Goal: Task Accomplishment & Management: Manage account settings

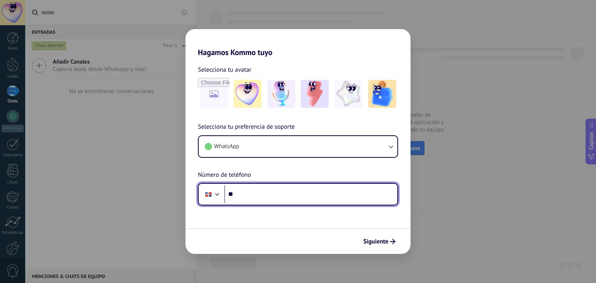
click at [257, 198] on input "**" at bounding box center [310, 194] width 173 height 18
paste input "**********"
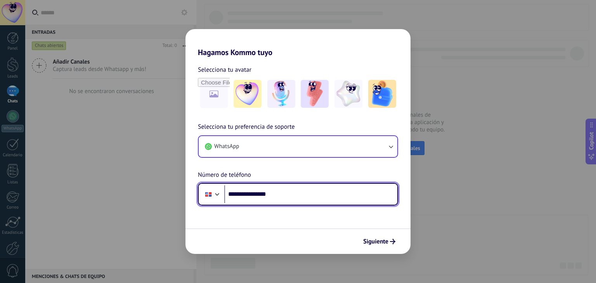
type input "**********"
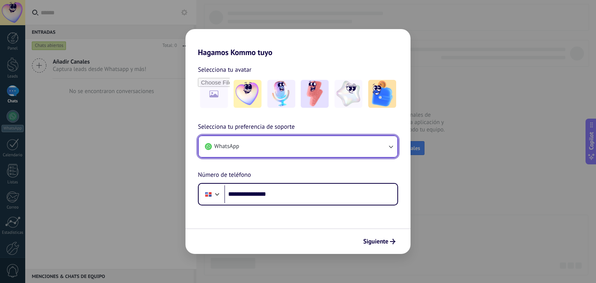
click at [384, 149] on button "WhatsApp" at bounding box center [298, 146] width 199 height 21
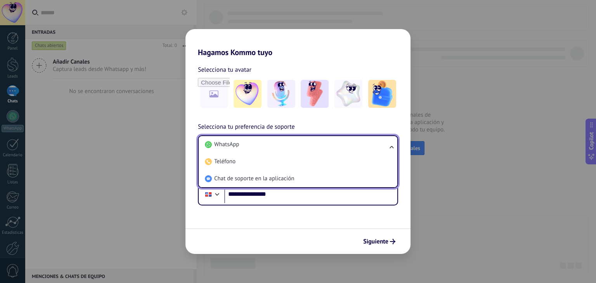
click at [384, 149] on li "WhatsApp" at bounding box center [296, 144] width 189 height 17
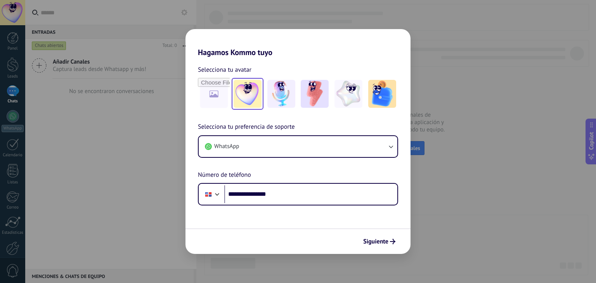
click at [244, 90] on img at bounding box center [248, 94] width 28 height 28
click at [388, 242] on span "Siguiente" at bounding box center [375, 241] width 25 height 5
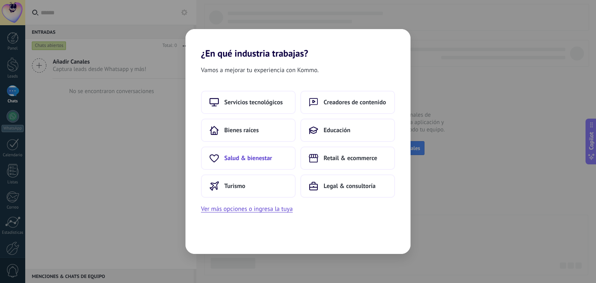
click at [259, 157] on span "Salud & bienestar" at bounding box center [248, 158] width 48 height 8
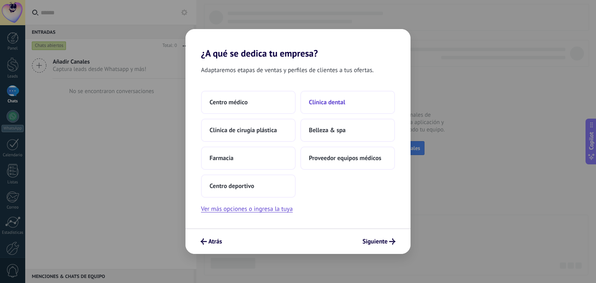
click at [331, 102] on span "Clínica dental" at bounding box center [327, 103] width 36 height 8
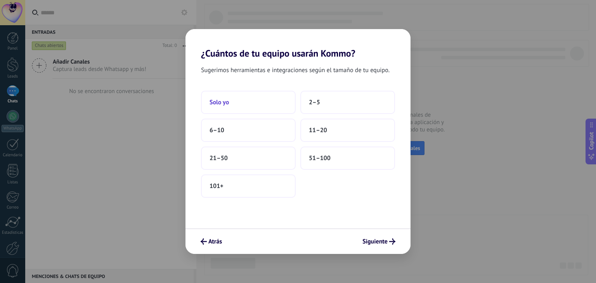
click at [245, 97] on button "Solo yo" at bounding box center [248, 102] width 95 height 23
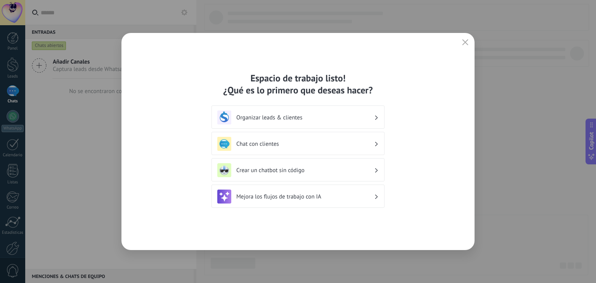
click at [285, 175] on div "Crear un chatbot sin código" at bounding box center [297, 170] width 161 height 14
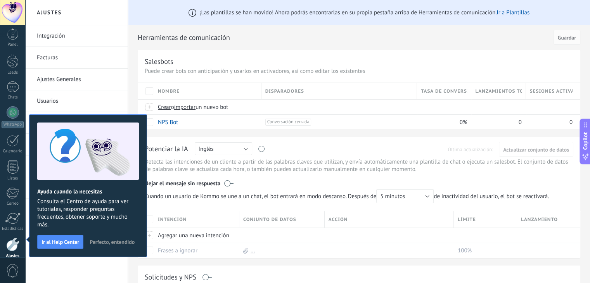
scroll to position [39, 0]
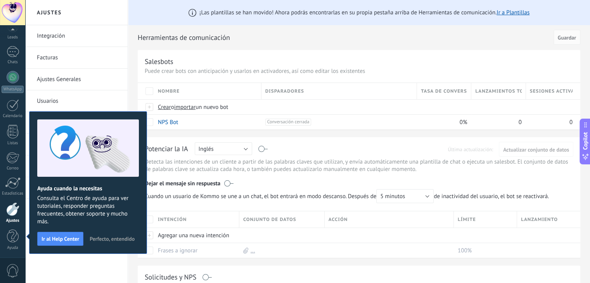
click at [102, 238] on span "Perfecto, entendido" at bounding box center [112, 238] width 45 height 5
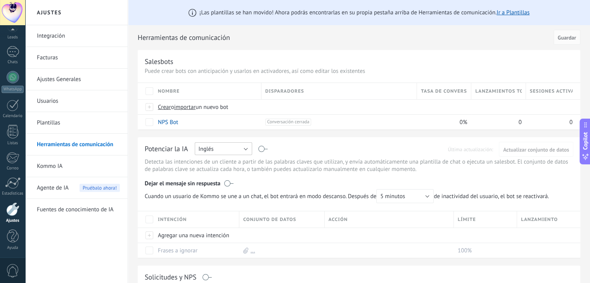
click at [225, 149] on button "Inglés" at bounding box center [223, 148] width 57 height 13
click at [217, 171] on li "Español" at bounding box center [221, 175] width 62 height 13
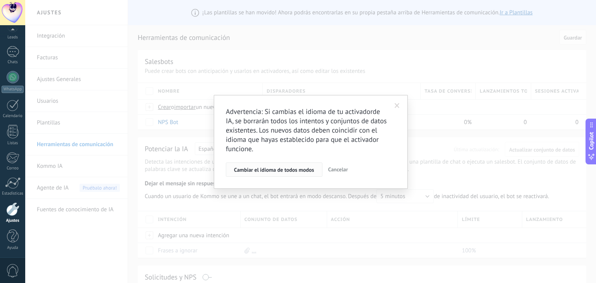
click at [273, 171] on span "Cambiar el idioma de todos modos" at bounding box center [274, 169] width 80 height 5
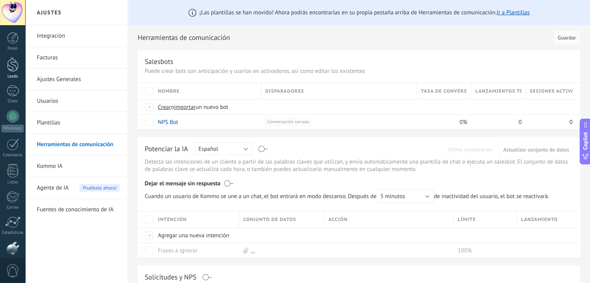
click at [16, 65] on div at bounding box center [13, 64] width 12 height 14
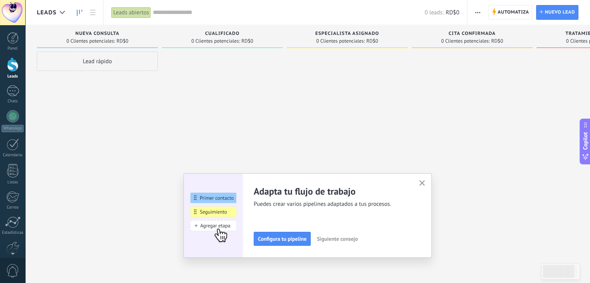
click at [342, 239] on span "Siguiente consejo" at bounding box center [337, 238] width 41 height 5
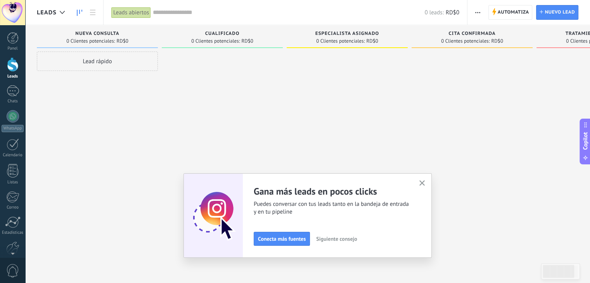
click at [342, 239] on span "Siguiente consejo" at bounding box center [336, 238] width 41 height 5
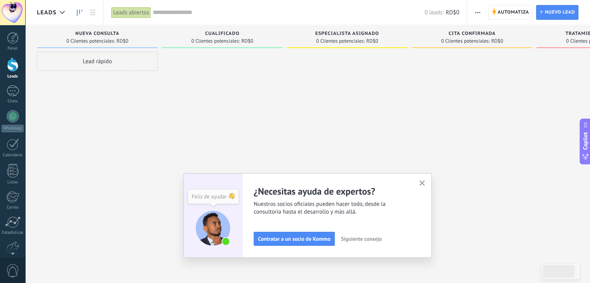
click at [356, 239] on span "Siguiente consejo" at bounding box center [361, 238] width 41 height 5
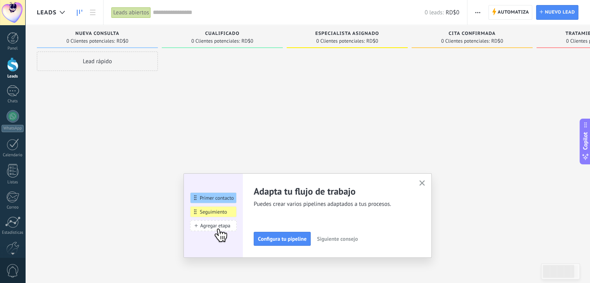
click at [421, 182] on button "button" at bounding box center [422, 183] width 10 height 10
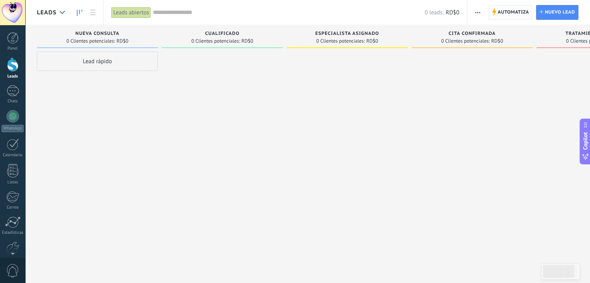
click at [509, 14] on span "Automatiza" at bounding box center [513, 12] width 31 height 14
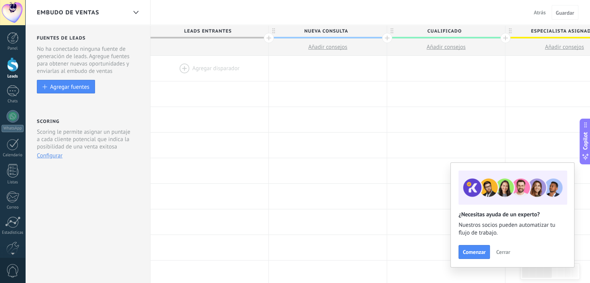
click at [500, 251] on span "Cerrar" at bounding box center [503, 251] width 14 height 5
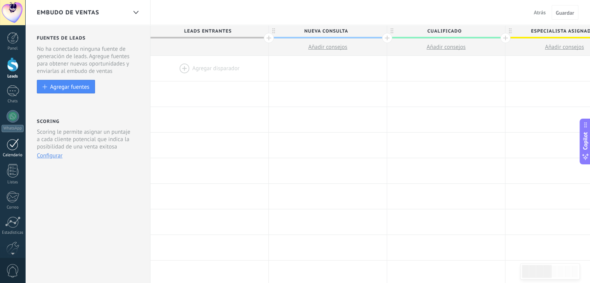
click at [12, 145] on div at bounding box center [13, 144] width 12 height 12
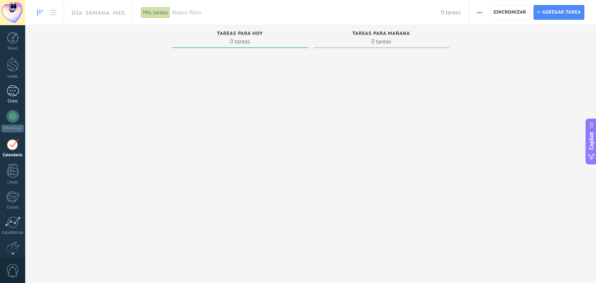
click at [11, 97] on link "Chats" at bounding box center [12, 94] width 25 height 19
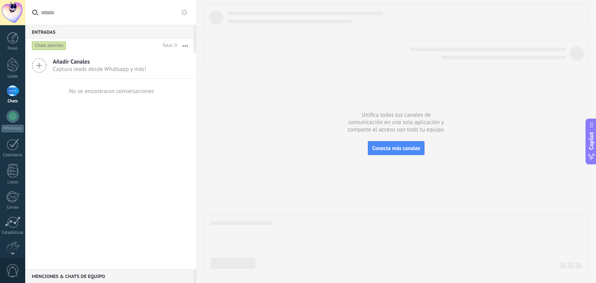
click at [40, 66] on icon at bounding box center [39, 65] width 15 height 15
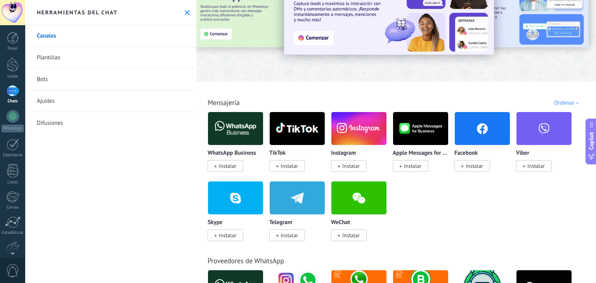
scroll to position [78, 0]
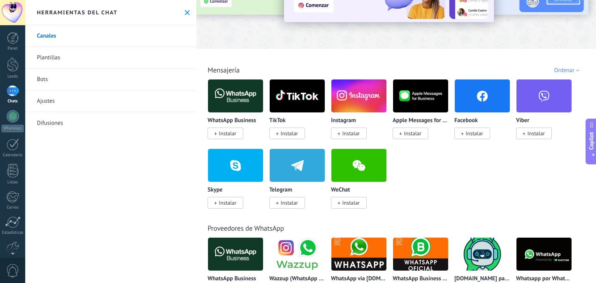
click at [344, 131] on span "Instalar" at bounding box center [350, 133] width 17 height 7
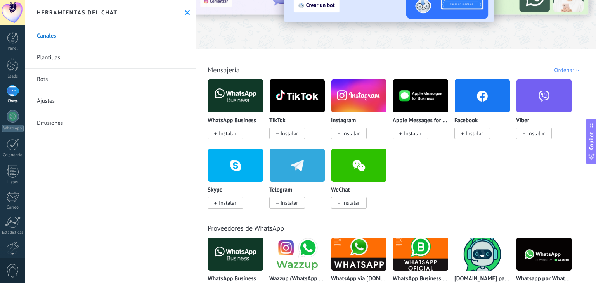
click at [343, 137] on span "Instalar" at bounding box center [350, 133] width 17 height 7
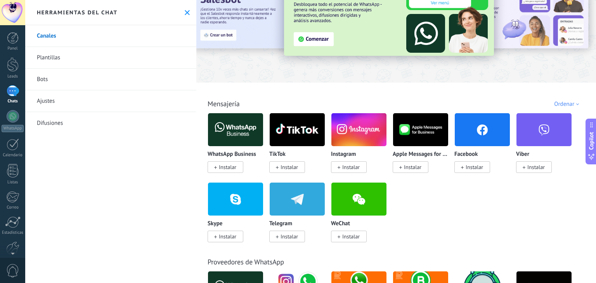
scroll to position [116, 0]
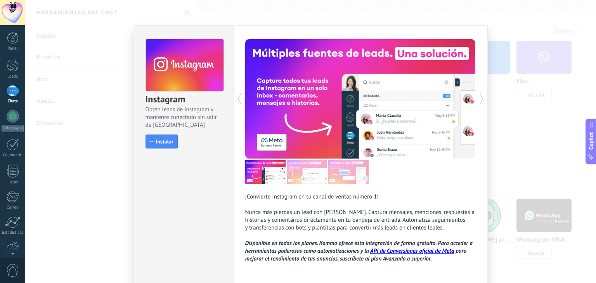
drag, startPoint x: 343, startPoint y: 86, endPoint x: 344, endPoint y: 92, distance: 6.3
click at [344, 92] on div "Instagram Obtén leads de Instagram y mantente conectado sin salir de Kommo Inst…" at bounding box center [310, 141] width 571 height 283
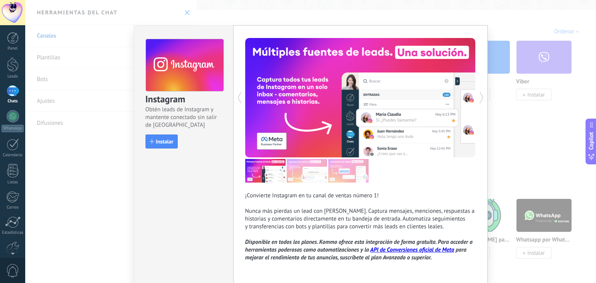
scroll to position [30, 0]
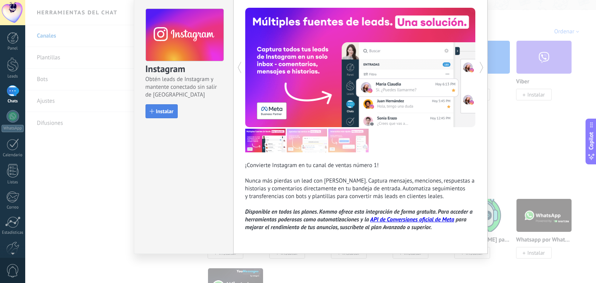
click at [153, 109] on span "Instalar" at bounding box center [162, 111] width 24 height 5
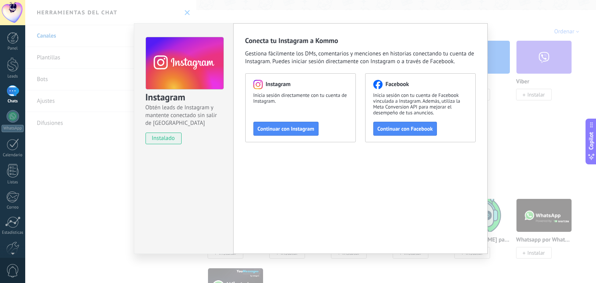
scroll to position [2, 0]
click at [291, 130] on span "Continuar con Instagram" at bounding box center [286, 128] width 57 height 5
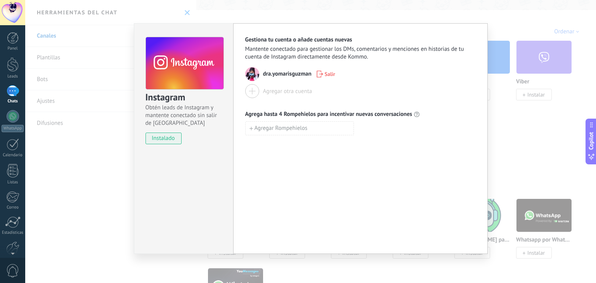
click at [252, 88] on div at bounding box center [252, 91] width 14 height 14
click at [249, 131] on button "Agregar Rompehielos" at bounding box center [299, 128] width 109 height 14
click at [287, 127] on input at bounding box center [300, 128] width 108 height 12
click at [271, 148] on span "Agregar Rompehielos" at bounding box center [280, 145] width 53 height 5
click at [358, 126] on icon "button" at bounding box center [358, 128] width 5 height 6
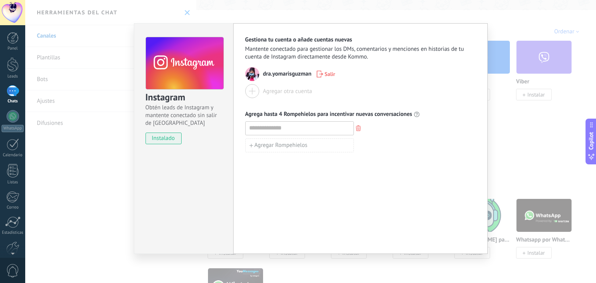
click at [357, 126] on icon "button" at bounding box center [358, 128] width 5 height 6
click at [530, 105] on div "Instagram Obtén leads de Instagram y mantente conectado sin salir de Kommo inst…" at bounding box center [310, 141] width 571 height 283
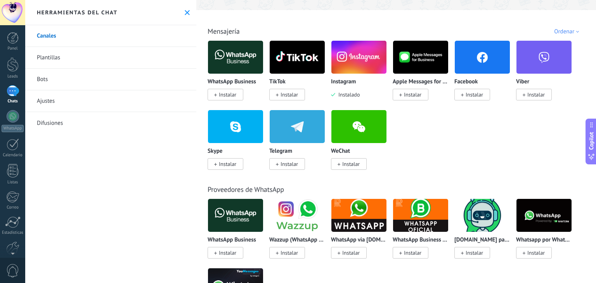
scroll to position [0, 0]
click at [465, 93] on span "Instalar" at bounding box center [473, 94] width 17 height 7
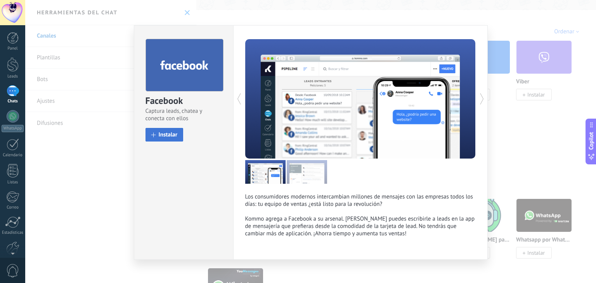
click at [169, 136] on span "Instalar" at bounding box center [168, 135] width 19 height 6
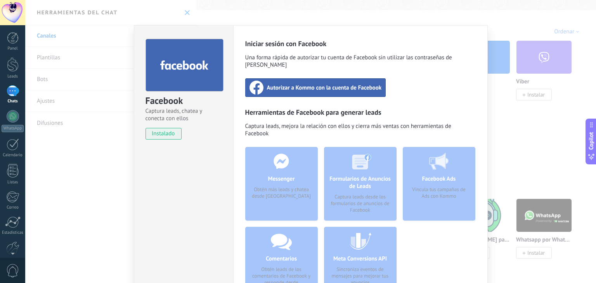
click at [331, 84] on span "Autorizar a Kommo con la cuenta de Facebook" at bounding box center [324, 88] width 115 height 8
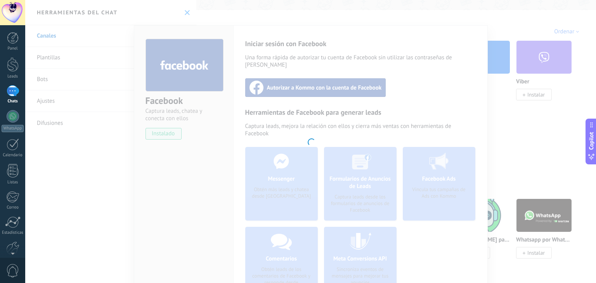
click at [186, 162] on div at bounding box center [310, 141] width 571 height 283
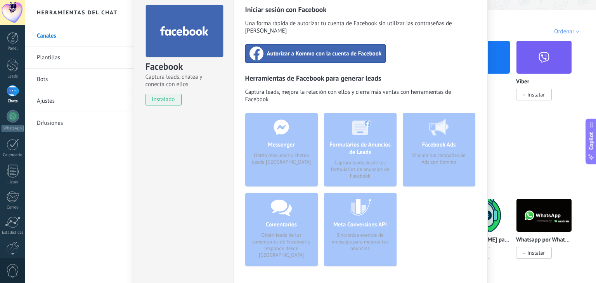
scroll to position [68, 0]
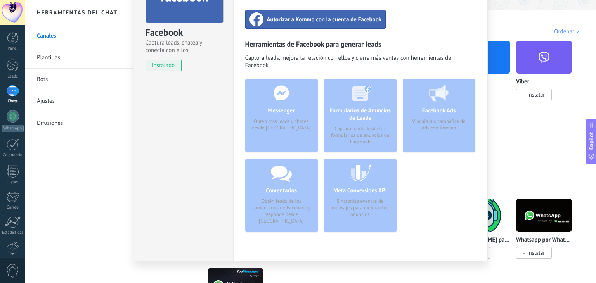
click at [284, 123] on div "Messenger Obtén más leads y chatea desde [GEOGRAPHIC_DATA]" at bounding box center [281, 116] width 73 height 74
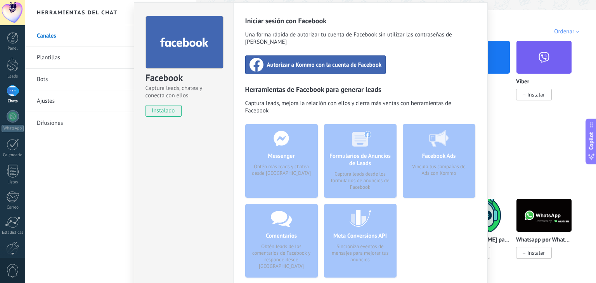
scroll to position [0, 0]
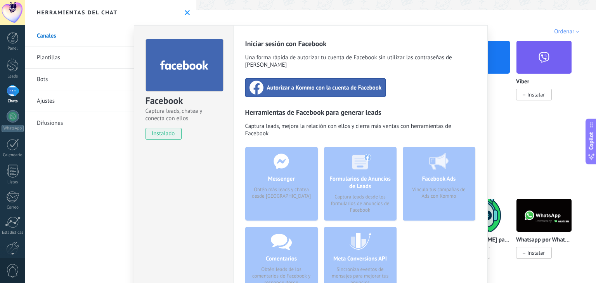
click at [186, 14] on div "Facebook Captura leads, chatea y conecta con ellos instalado Desinstalar Inicia…" at bounding box center [310, 141] width 571 height 283
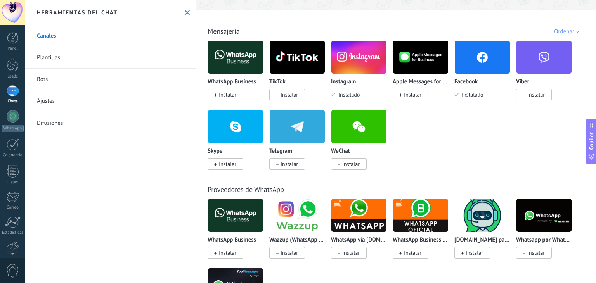
click at [477, 93] on span "Instalado" at bounding box center [470, 94] width 24 height 7
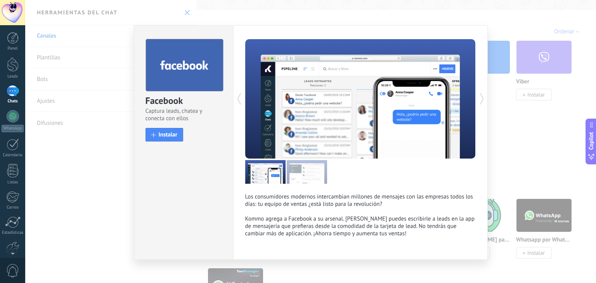
click at [107, 155] on div "Facebook Captura leads, chatea y conecta con ellos install Instalar Los consumi…" at bounding box center [310, 141] width 571 height 283
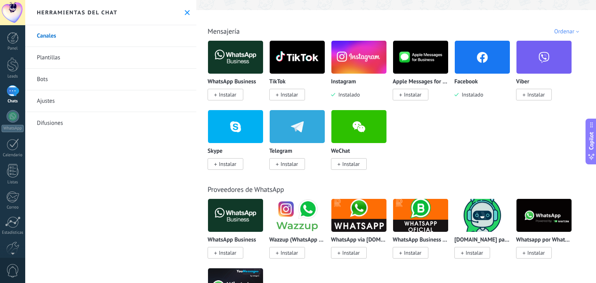
click at [225, 95] on span "Instalar" at bounding box center [227, 94] width 17 height 7
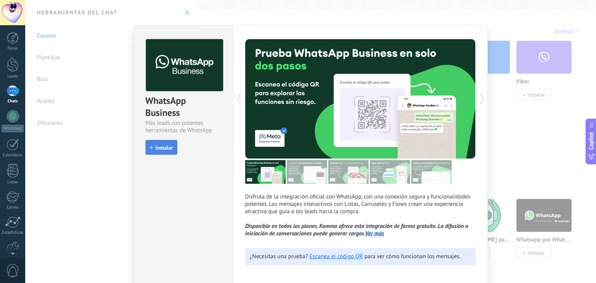
click at [161, 147] on span "Instalar" at bounding box center [164, 147] width 17 height 5
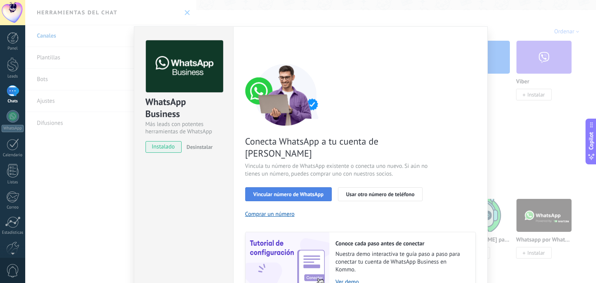
click at [285, 192] on span "Vincular número de WhatsApp" at bounding box center [288, 194] width 70 height 5
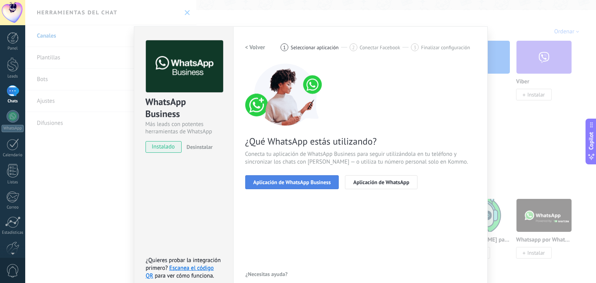
click at [296, 184] on span "Aplicación de WhatsApp Business" at bounding box center [292, 182] width 78 height 5
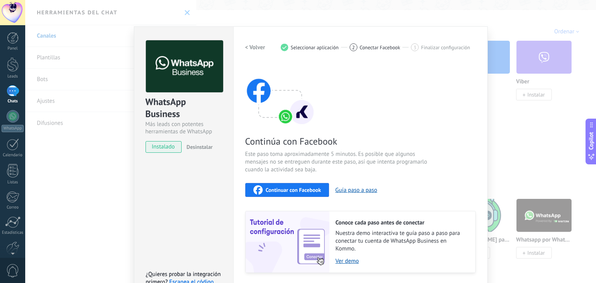
click at [307, 187] on span "Continuar con Facebook" at bounding box center [293, 189] width 55 height 5
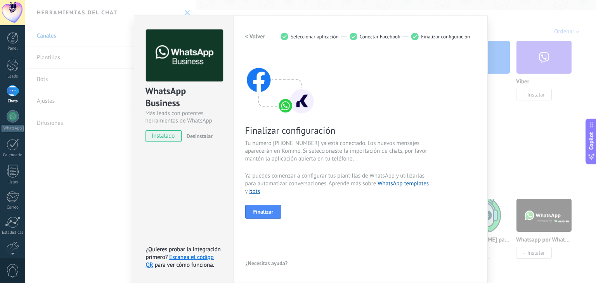
scroll to position [11, 0]
click at [265, 211] on span "Finalizar" at bounding box center [263, 211] width 20 height 5
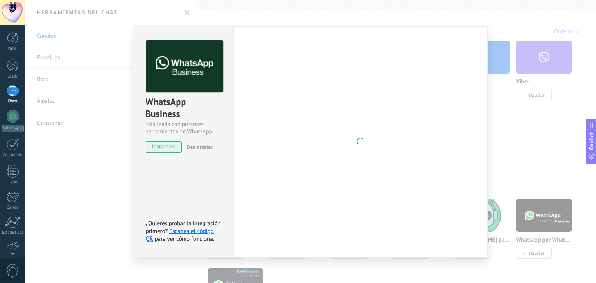
scroll to position [0, 0]
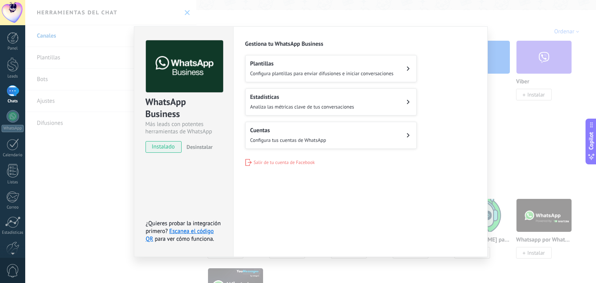
click at [343, 131] on button "Cuentas Configura tus cuentas de WhatsApp" at bounding box center [330, 135] width 171 height 27
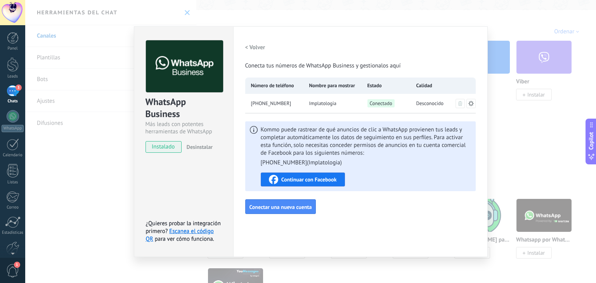
click at [256, 47] on h2 "< Volver" at bounding box center [255, 47] width 20 height 7
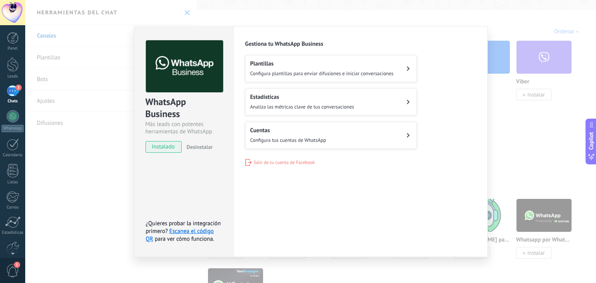
click at [383, 103] on button "Estadísticas Analiza las métricas clave de tus conversaciones" at bounding box center [330, 101] width 171 height 27
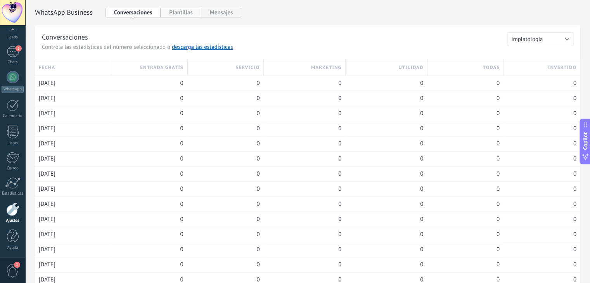
click at [185, 10] on button "Plantillas" at bounding box center [181, 13] width 40 height 10
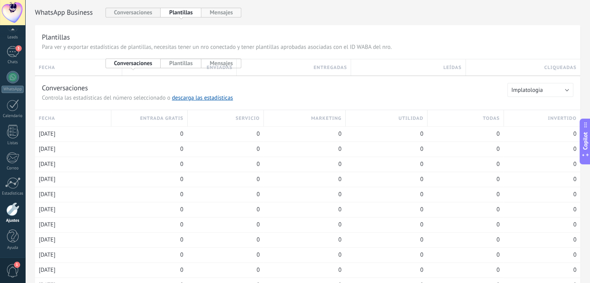
click at [237, 11] on button "Mensajes" at bounding box center [221, 13] width 40 height 10
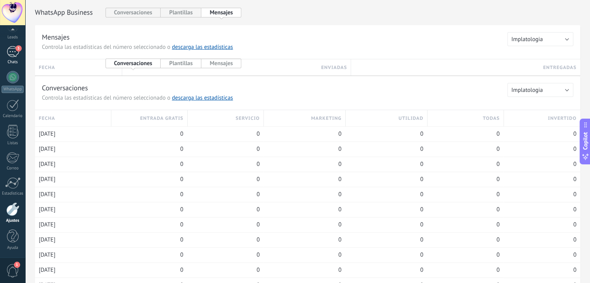
click at [16, 48] on span "3" at bounding box center [19, 48] width 6 height 6
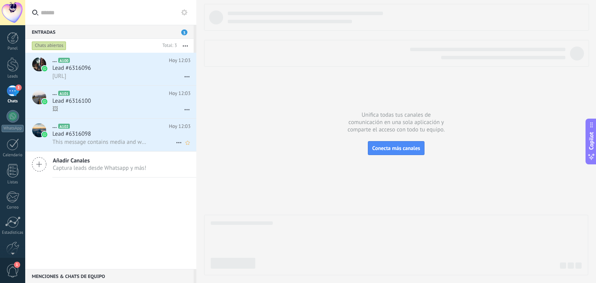
click at [108, 142] on span "This message contains media and was received over 14 days before you connected …" at bounding box center [99, 141] width 95 height 7
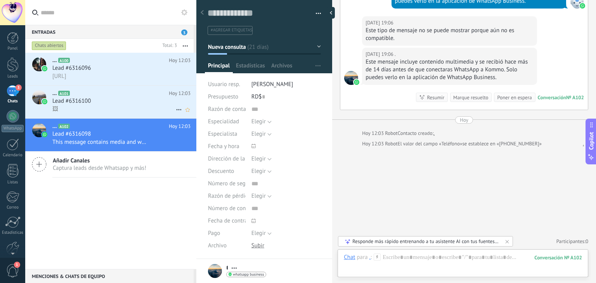
click at [85, 102] on span "Lead #6316100" at bounding box center [71, 101] width 38 height 8
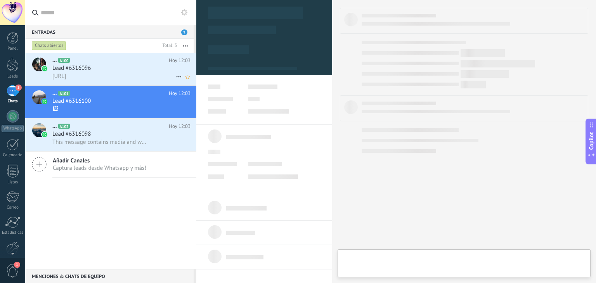
click at [92, 72] on h3 "Lead #6316096" at bounding box center [73, 68] width 42 height 8
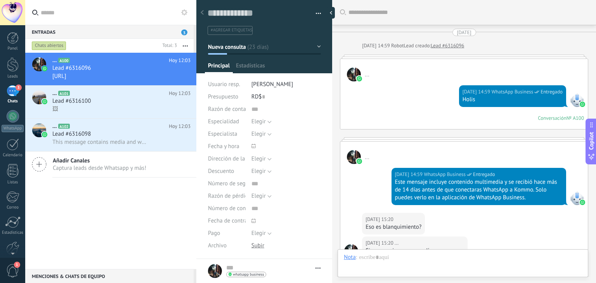
type textarea "**********"
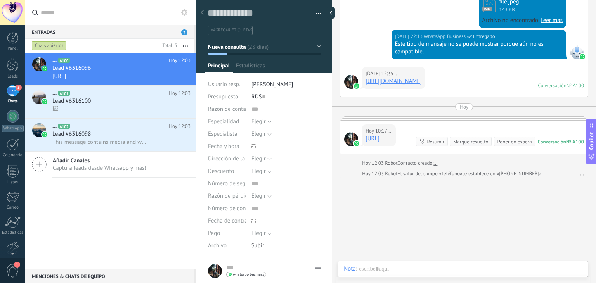
scroll to position [11, 0]
click at [186, 31] on span "3" at bounding box center [184, 32] width 6 height 6
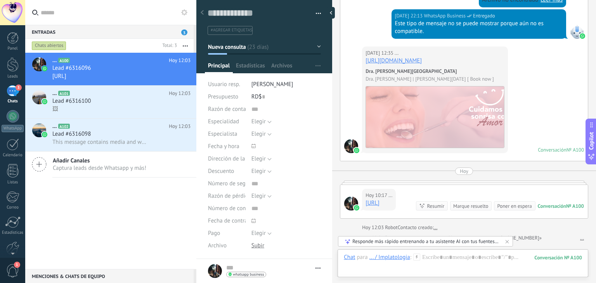
scroll to position [1092, 0]
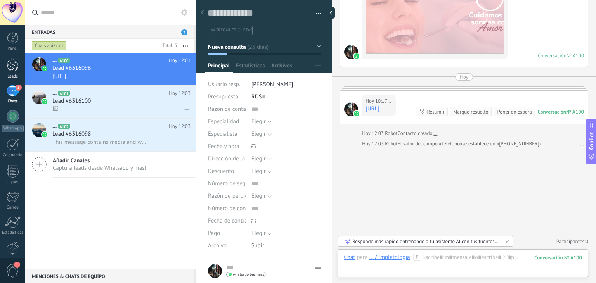
click at [8, 69] on div at bounding box center [13, 64] width 12 height 14
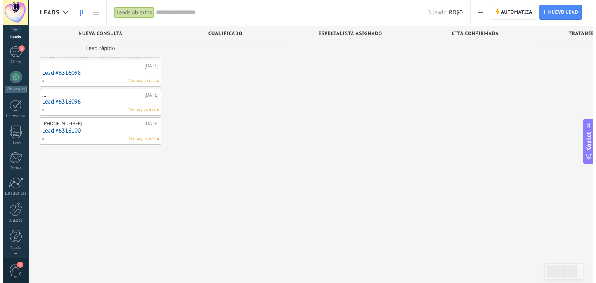
scroll to position [39, 0]
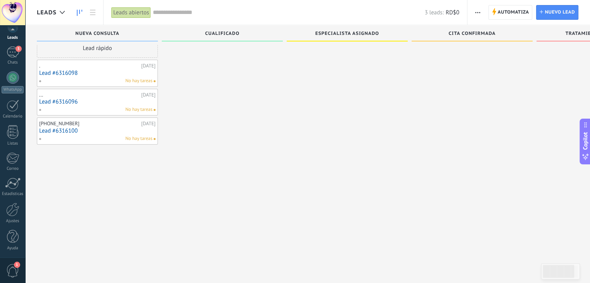
click at [12, 272] on span "1" at bounding box center [12, 271] width 13 height 14
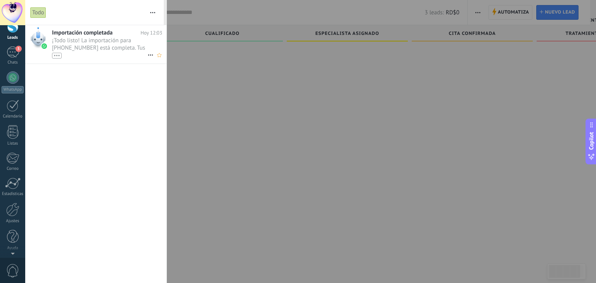
scroll to position [0, 0]
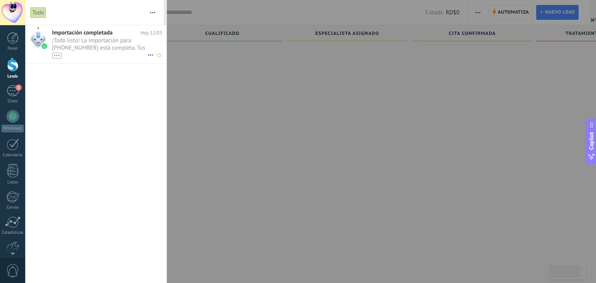
click at [115, 39] on span "¡Todo listo! La importación para [PHONE_NUMBER] está completa. Tus datos de Wha…" at bounding box center [99, 48] width 95 height 22
click at [152, 12] on use "button" at bounding box center [152, 12] width 5 height 1
click at [102, 128] on div "Importación completada [DATE] 12:03 ¡Todo listo! La importación para [PHONE_NUM…" at bounding box center [95, 154] width 141 height 258
click at [15, 88] on div "3" at bounding box center [13, 90] width 12 height 11
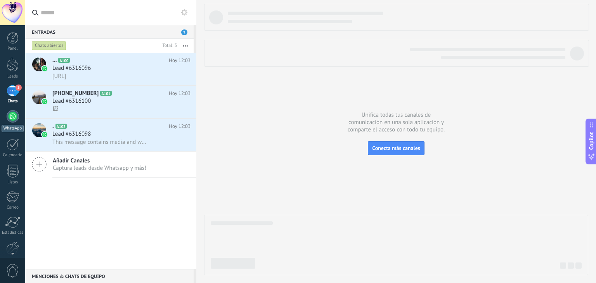
click at [11, 121] on div at bounding box center [13, 116] width 12 height 12
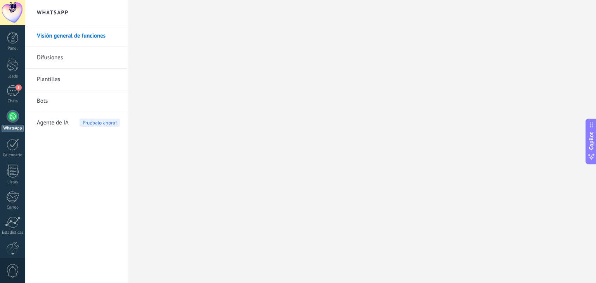
click at [59, 73] on link "Plantillas" at bounding box center [78, 80] width 83 height 22
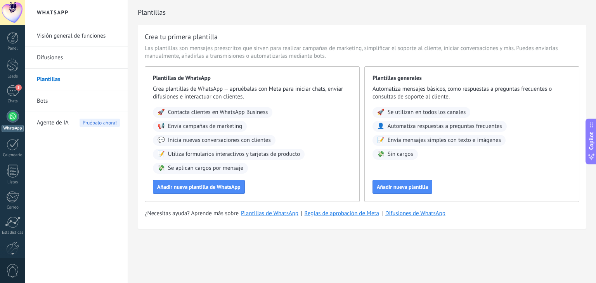
click at [72, 78] on link "Plantillas" at bounding box center [78, 80] width 83 height 22
click at [11, 14] on div at bounding box center [12, 12] width 25 height 25
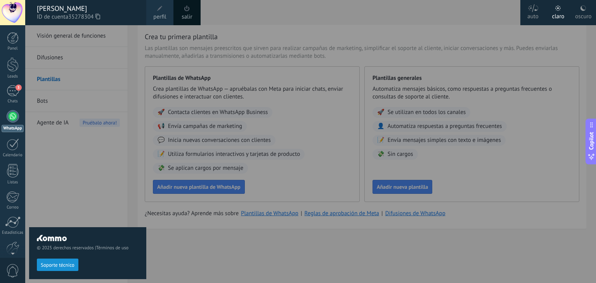
click at [158, 8] on span at bounding box center [159, 8] width 5 height 5
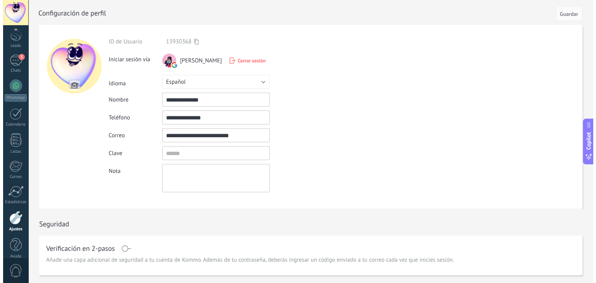
scroll to position [39, 0]
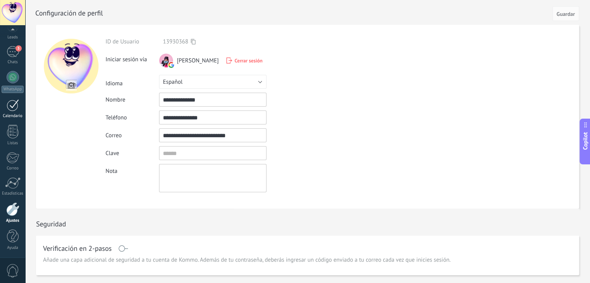
click at [8, 107] on div at bounding box center [13, 105] width 12 height 12
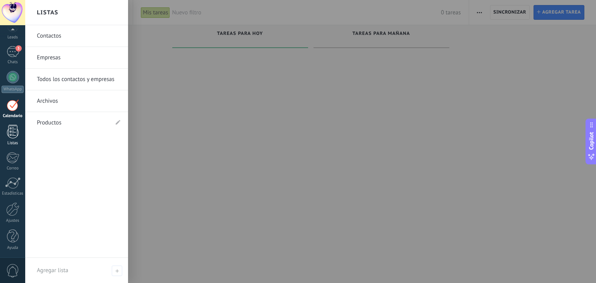
click at [13, 137] on div at bounding box center [13, 132] width 12 height 14
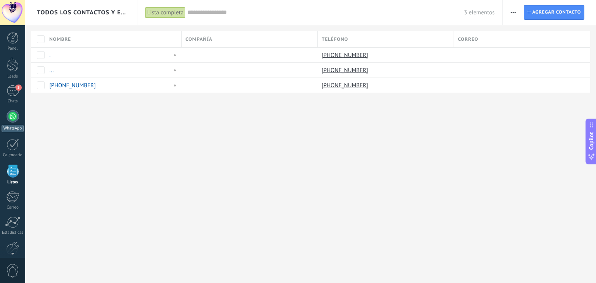
click at [14, 120] on div at bounding box center [13, 116] width 12 height 12
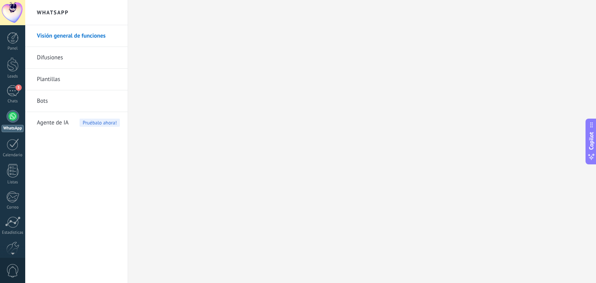
click at [55, 58] on link "Difusiones" at bounding box center [78, 58] width 83 height 22
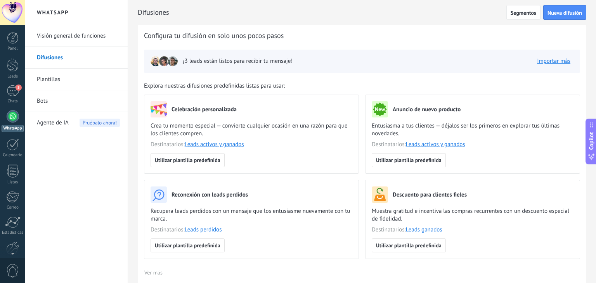
click at [57, 84] on link "Plantillas" at bounding box center [78, 80] width 83 height 22
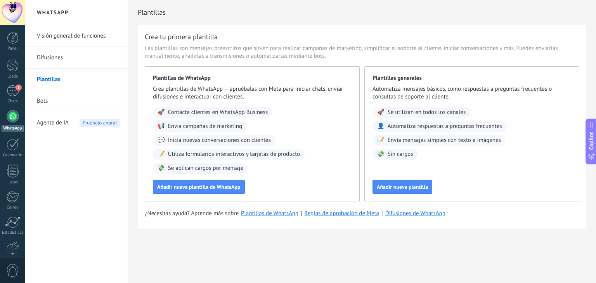
click at [56, 104] on link "Bots" at bounding box center [78, 101] width 83 height 22
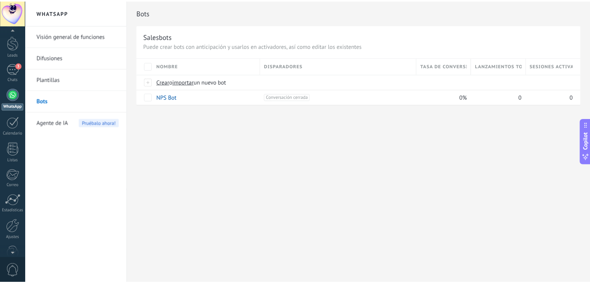
scroll to position [39, 0]
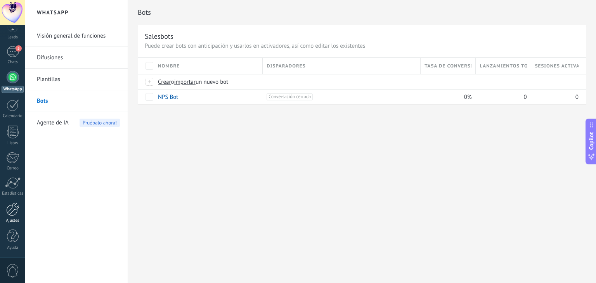
click at [12, 207] on div at bounding box center [12, 209] width 13 height 14
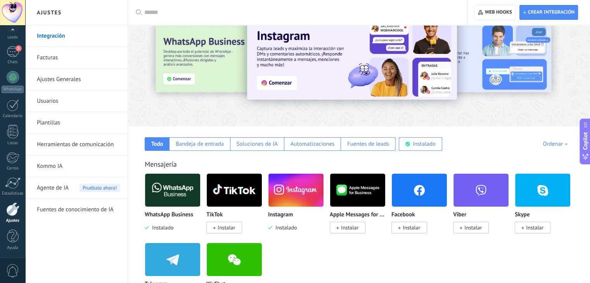
scroll to position [39, 0]
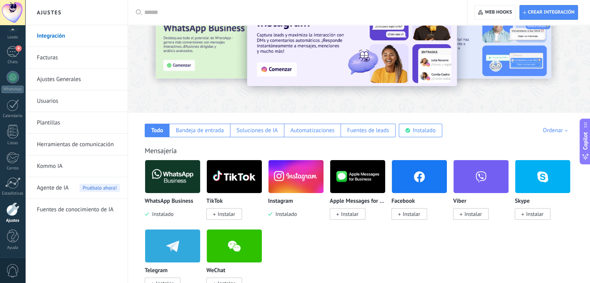
click at [288, 175] on img at bounding box center [295, 177] width 55 height 38
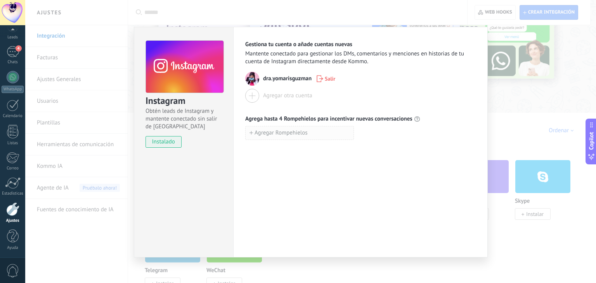
click at [301, 130] on span "Agregar Rompehielos" at bounding box center [280, 132] width 53 height 5
click at [302, 196] on div "Gestiona tu cuenta o añade cuentas nuevas Mantente conectado para gestionar los…" at bounding box center [360, 142] width 254 height 231
click at [289, 177] on div "Gestiona tu cuenta o añade cuentas nuevas Mantente conectado para gestionar los…" at bounding box center [360, 142] width 254 height 231
drag, startPoint x: 283, startPoint y: 132, endPoint x: 239, endPoint y: 129, distance: 44.3
click at [237, 129] on div "Gestiona tu cuenta o añade cuentas nuevas Mantente conectado para gestionar los…" at bounding box center [360, 142] width 254 height 231
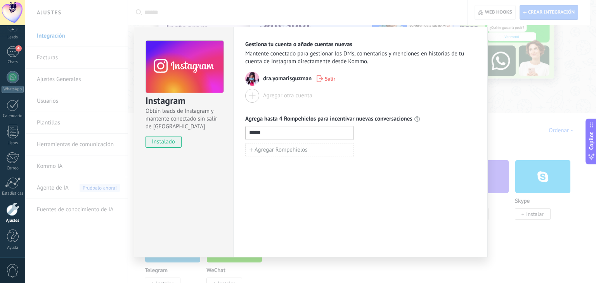
type input "****"
click at [334, 168] on div "Gestiona tu cuenta o añade cuentas nuevas Mantente conectado para gestionar los…" at bounding box center [360, 142] width 254 height 231
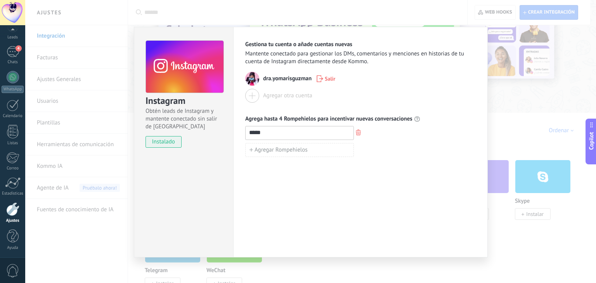
click at [299, 189] on div "Gestiona tu cuenta o añade cuentas nuevas Mantente conectado para gestionar los…" at bounding box center [360, 142] width 254 height 231
click at [173, 173] on div "Instagram Obtén leads de Instagram y mantente conectado sin salir de Kommo inst…" at bounding box center [183, 142] width 99 height 231
click at [479, 95] on div "Gestiona tu cuenta o añade cuentas nuevas Mantente conectado para gestionar los…" at bounding box center [360, 142] width 254 height 231
click at [535, 82] on div "Instagram Obtén leads de Instagram y mantente conectado sin salir de Kommo inst…" at bounding box center [310, 141] width 571 height 283
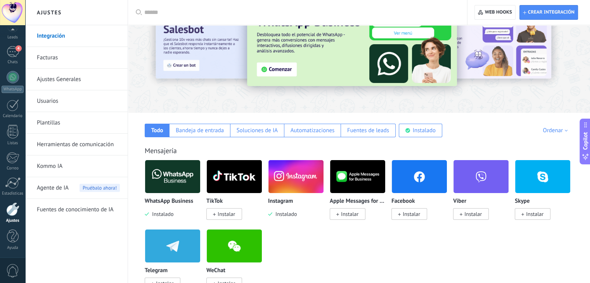
click at [71, 116] on link "Plantillas" at bounding box center [78, 123] width 83 height 22
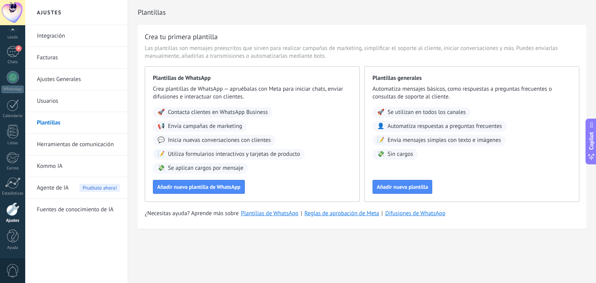
click at [60, 31] on link "Integración" at bounding box center [78, 36] width 83 height 22
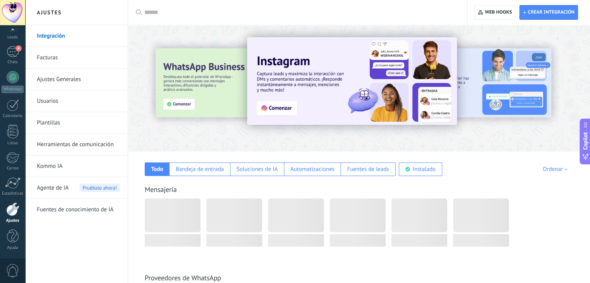
click at [64, 57] on link "Facturas" at bounding box center [78, 58] width 83 height 22
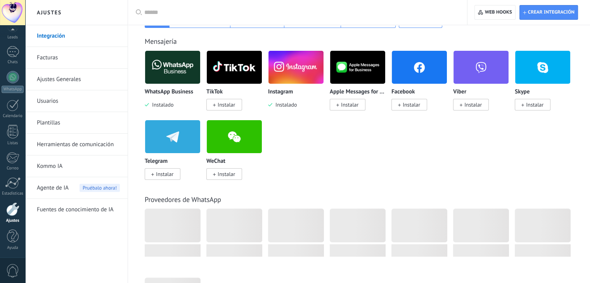
scroll to position [155, 0]
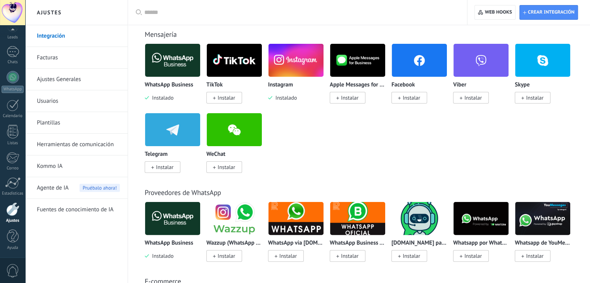
click at [285, 97] on span "Instalado" at bounding box center [284, 97] width 24 height 7
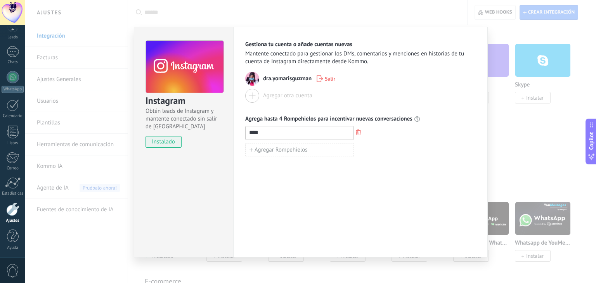
click at [162, 140] on span "instalado" at bounding box center [163, 142] width 35 height 12
click at [359, 130] on use "button" at bounding box center [358, 133] width 5 height 6
click at [322, 78] on use "button" at bounding box center [320, 78] width 7 height 7
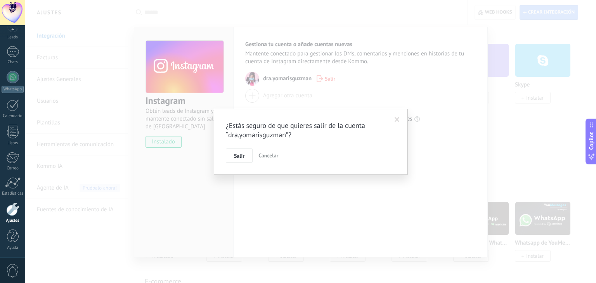
click at [244, 154] on span "Salir" at bounding box center [239, 155] width 10 height 5
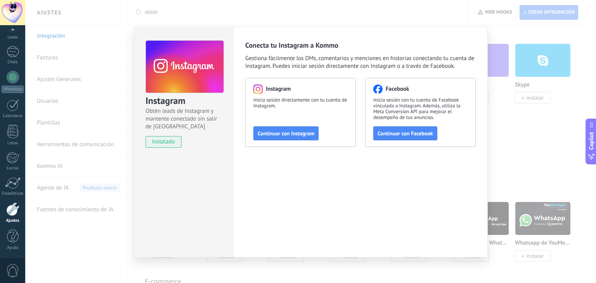
click at [524, 134] on div "Instagram Obtén leads de Instagram y mantente conectado sin salir de Kommo inst…" at bounding box center [310, 141] width 571 height 283
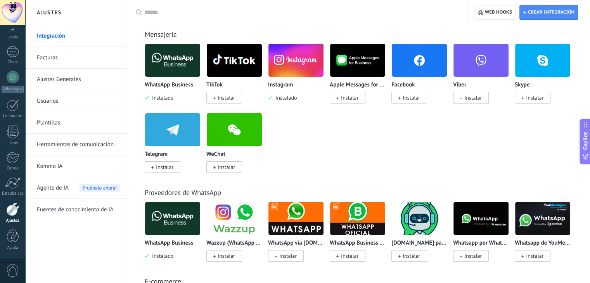
click at [176, 59] on img at bounding box center [172, 61] width 55 height 38
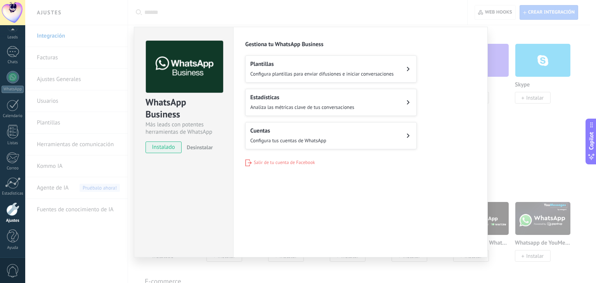
click at [195, 146] on span "Desinstalar" at bounding box center [200, 147] width 26 height 7
click at [273, 163] on span "Salir de tu cuenta de Facebook" at bounding box center [284, 163] width 61 height 6
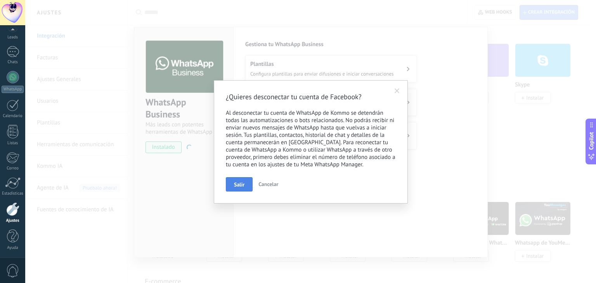
click at [242, 184] on span "Salir" at bounding box center [239, 184] width 10 height 5
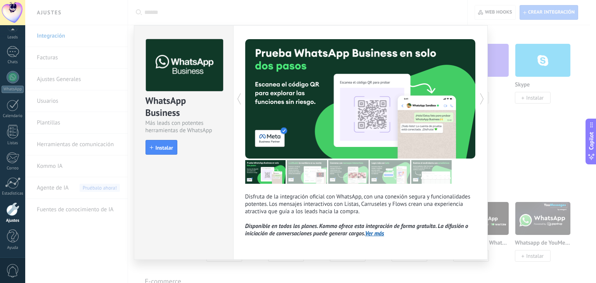
click at [494, 117] on div "WhatsApp Business Más leads con potentes herramientas de WhatsApp install Insta…" at bounding box center [310, 141] width 571 height 283
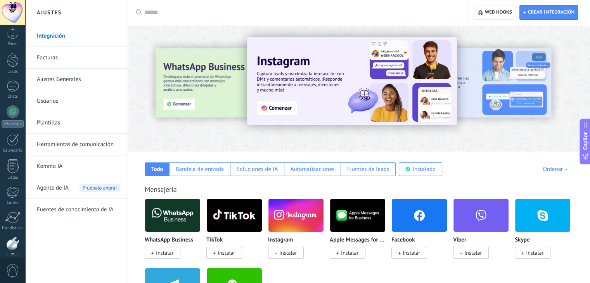
scroll to position [39, 0]
click at [12, 8] on div at bounding box center [12, 12] width 25 height 25
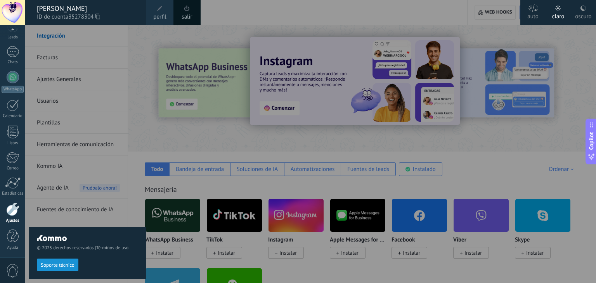
click at [189, 12] on span at bounding box center [187, 8] width 9 height 9
